Goal: Task Accomplishment & Management: Manage account settings

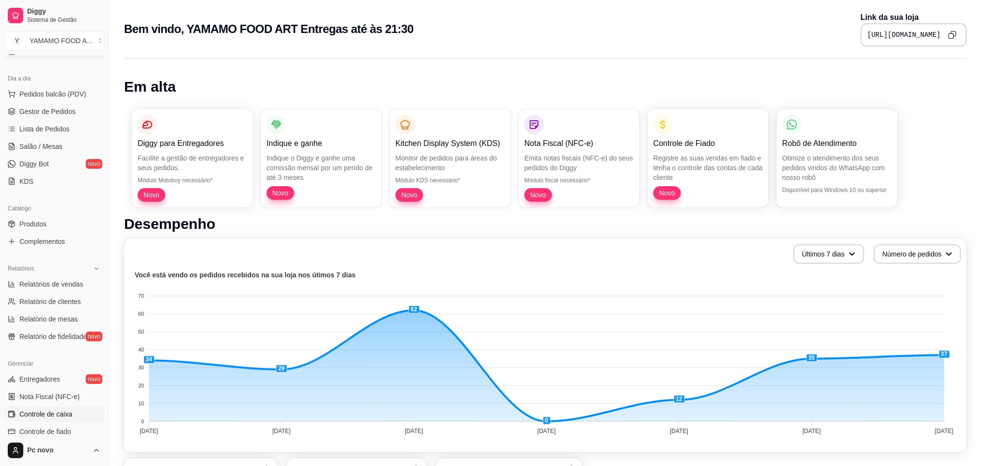
scroll to position [232, 0]
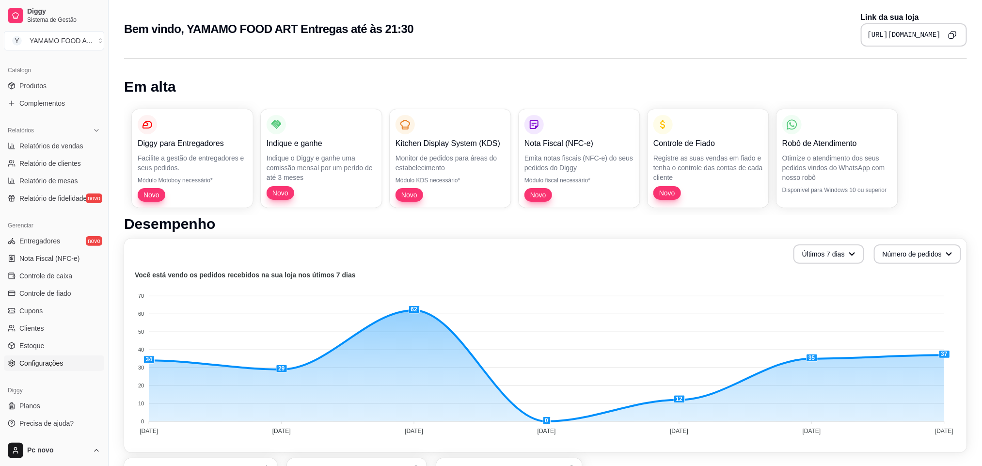
click at [40, 360] on span "Configurações" at bounding box center [41, 363] width 44 height 10
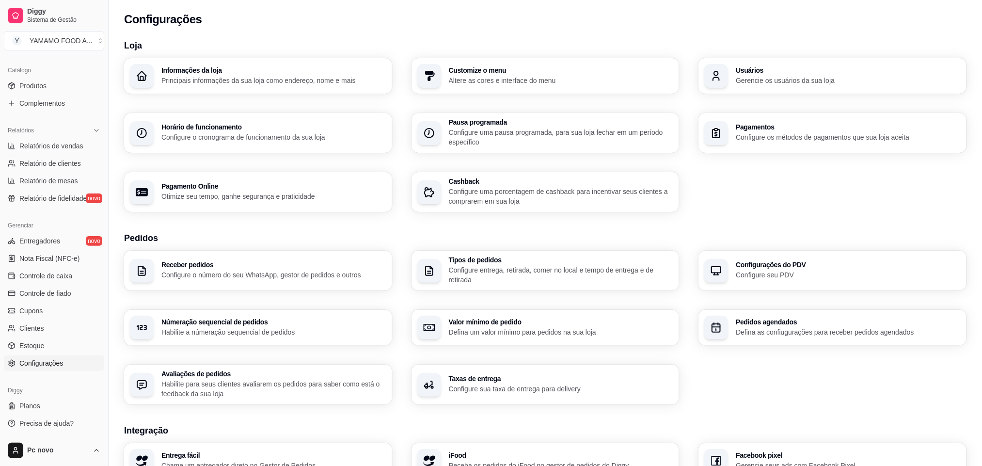
click at [515, 289] on div "Tipos de pedidos Configure entrega, retirada, comer no local e tempo de entrega…" at bounding box center [546, 271] width 268 height 40
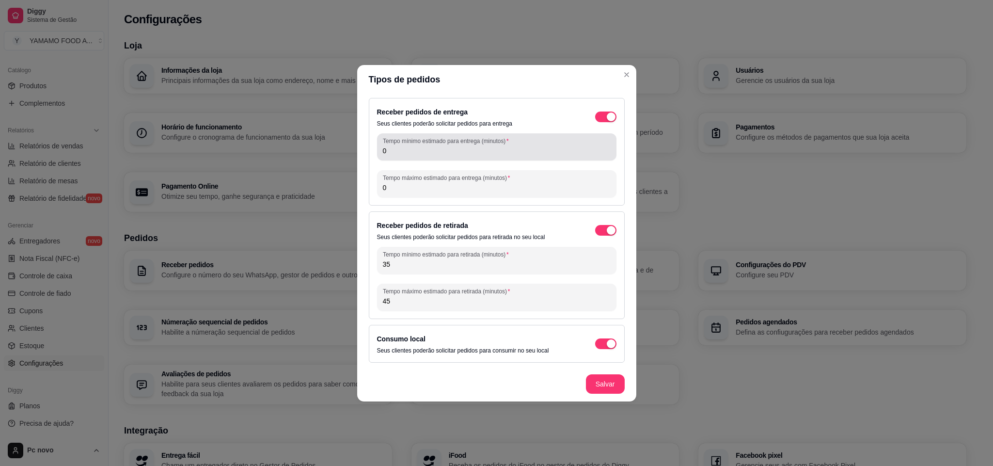
click at [500, 147] on input "0" at bounding box center [497, 151] width 228 height 10
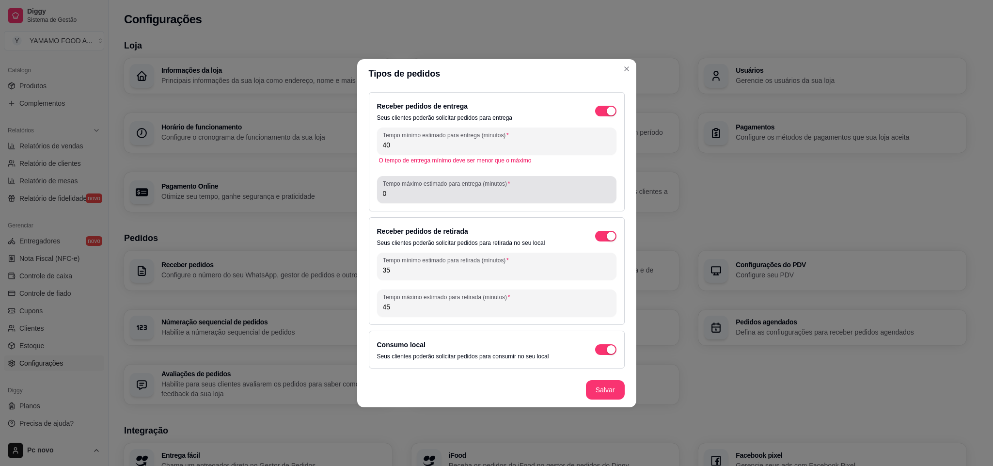
type input "40"
click at [473, 200] on div "Tempo máximo estimado para entrega (minutos) 0" at bounding box center [497, 189] width 240 height 27
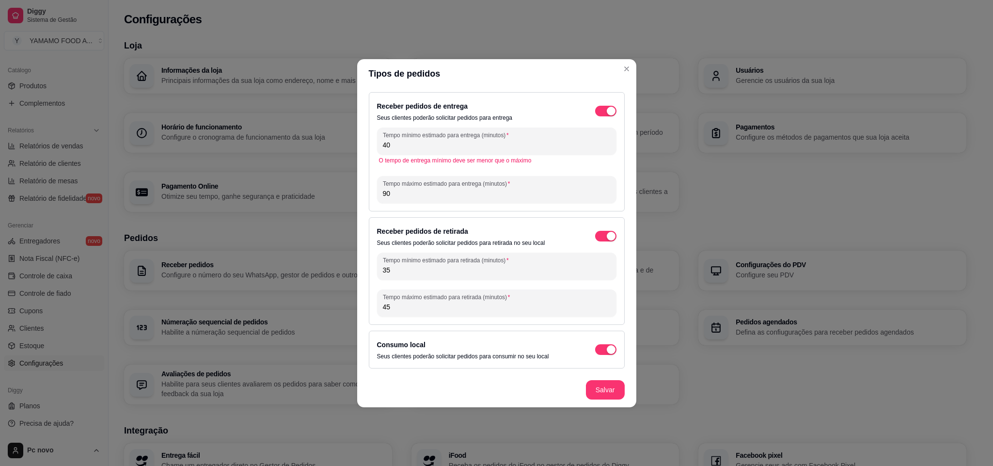
type input "9"
type input "80"
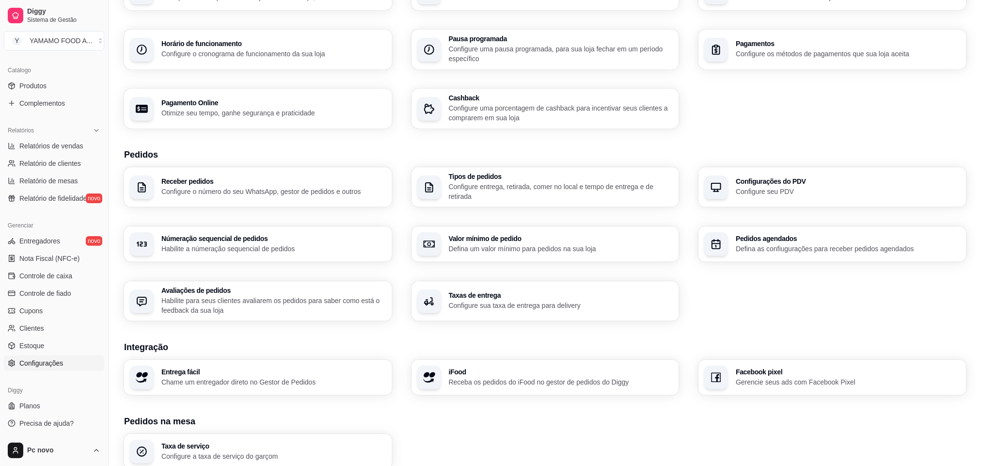
scroll to position [200, 0]
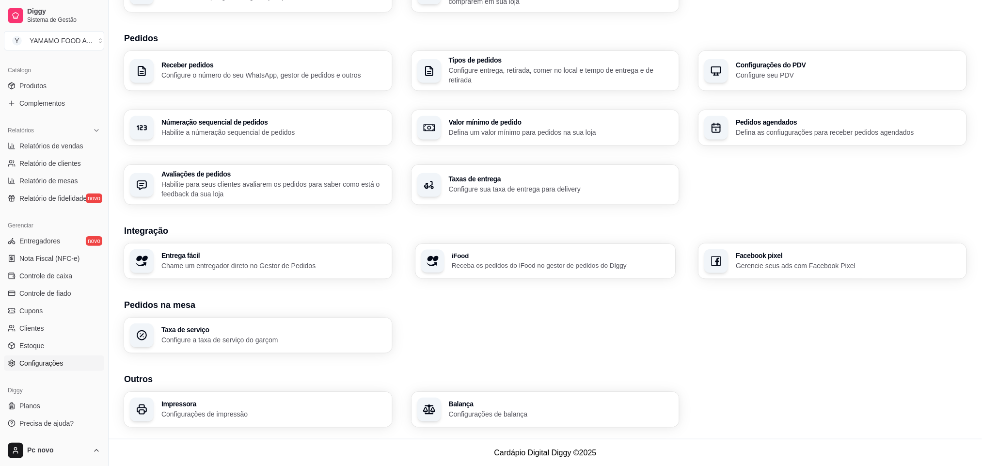
click at [483, 266] on p "Receba os pedidos do iFood no gestor de pedidos do Diggy" at bounding box center [561, 265] width 218 height 9
